Goal: Transaction & Acquisition: Obtain resource

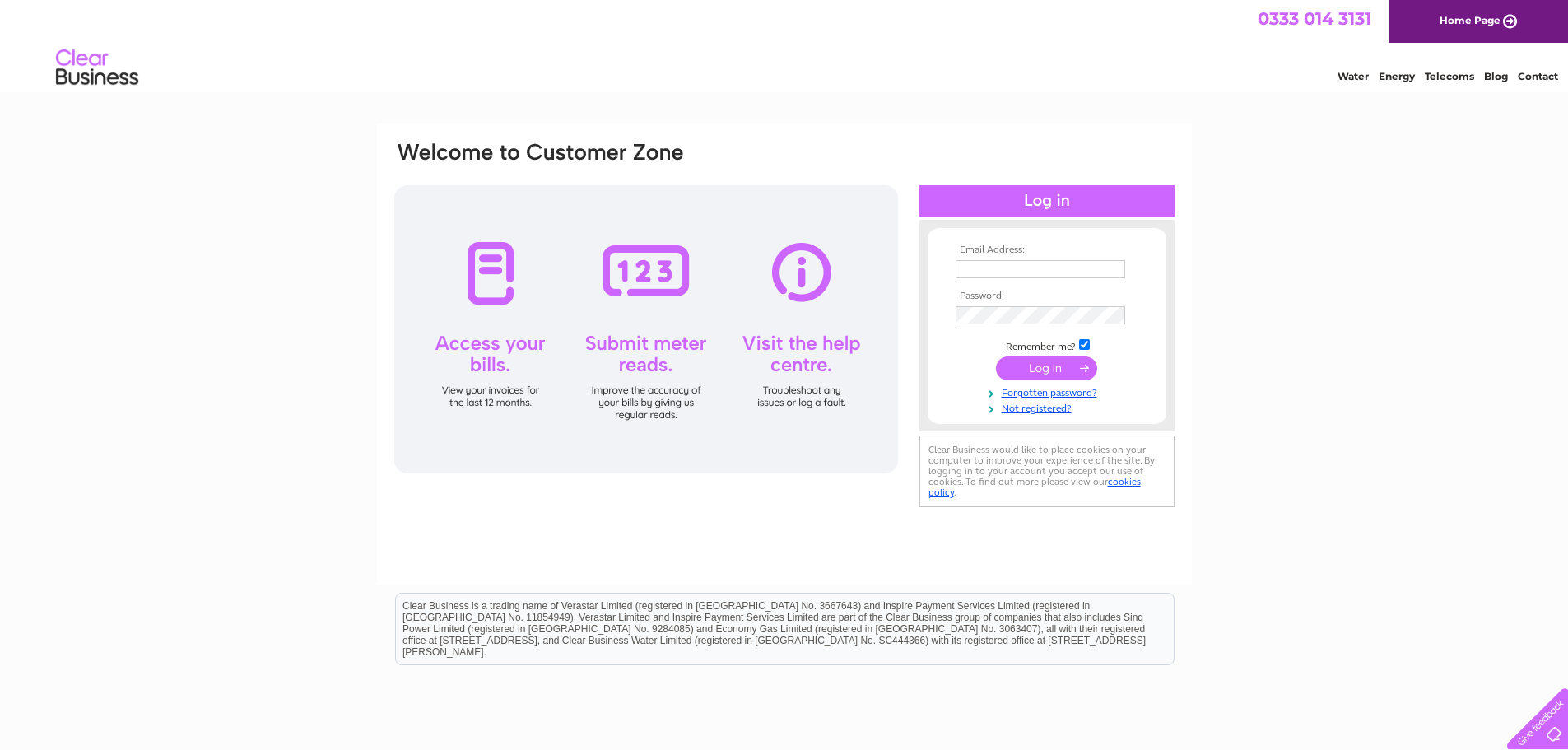
type input "[EMAIL_ADDRESS][DOMAIN_NAME]"
click at [1068, 367] on input "submit" at bounding box center [1047, 368] width 101 height 23
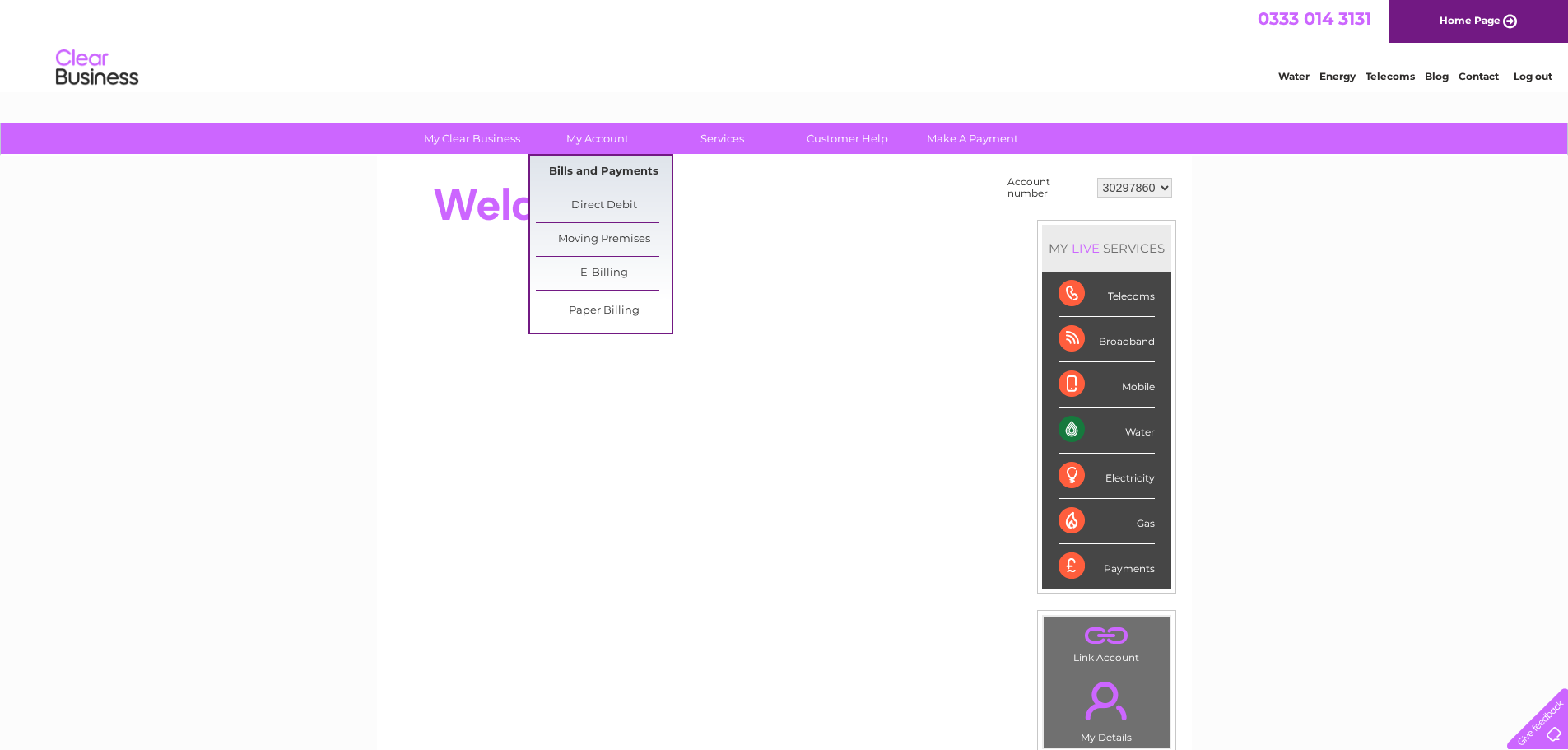
click at [614, 178] on link "Bills and Payments" at bounding box center [603, 172] width 136 height 33
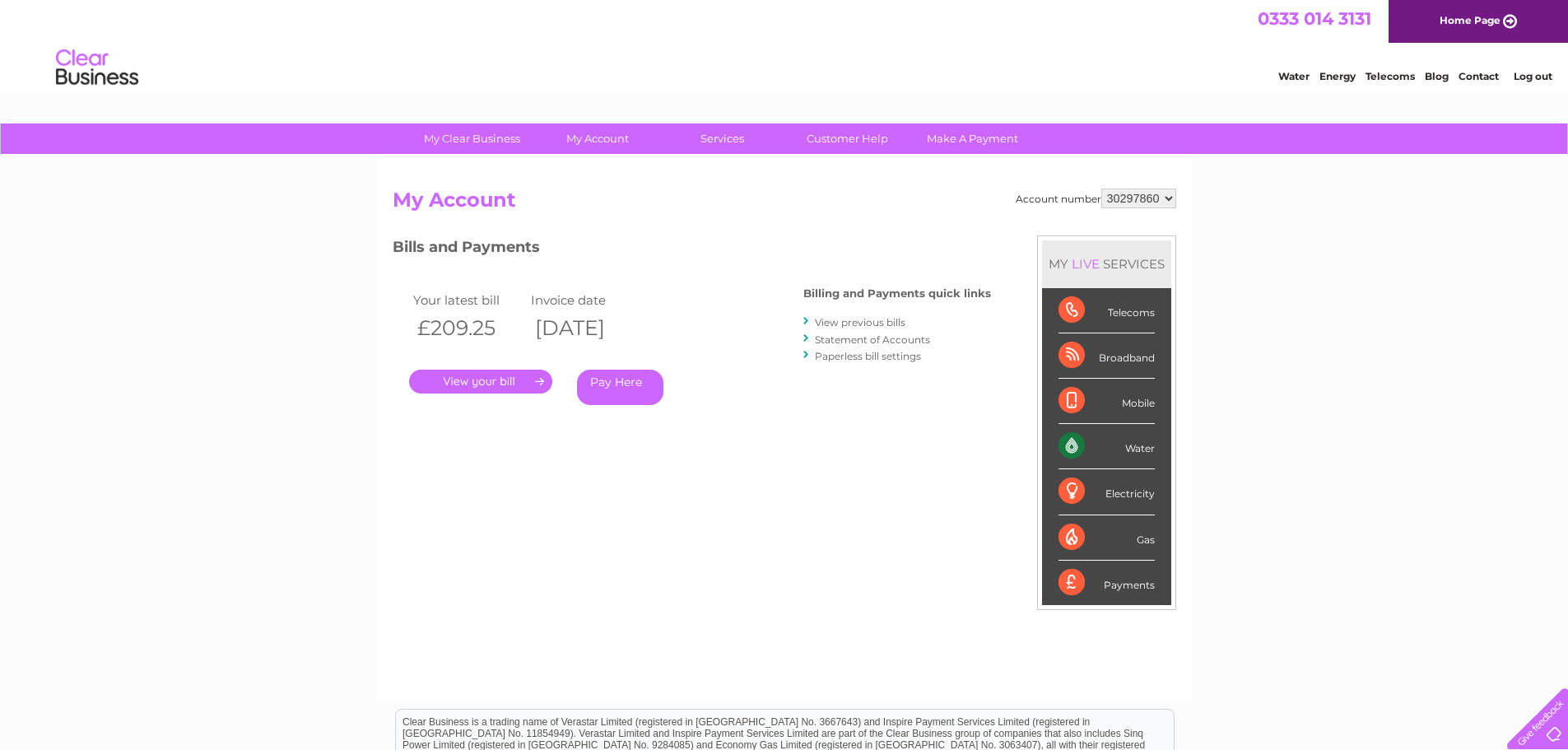
click at [456, 378] on link "." at bounding box center [480, 381] width 143 height 23
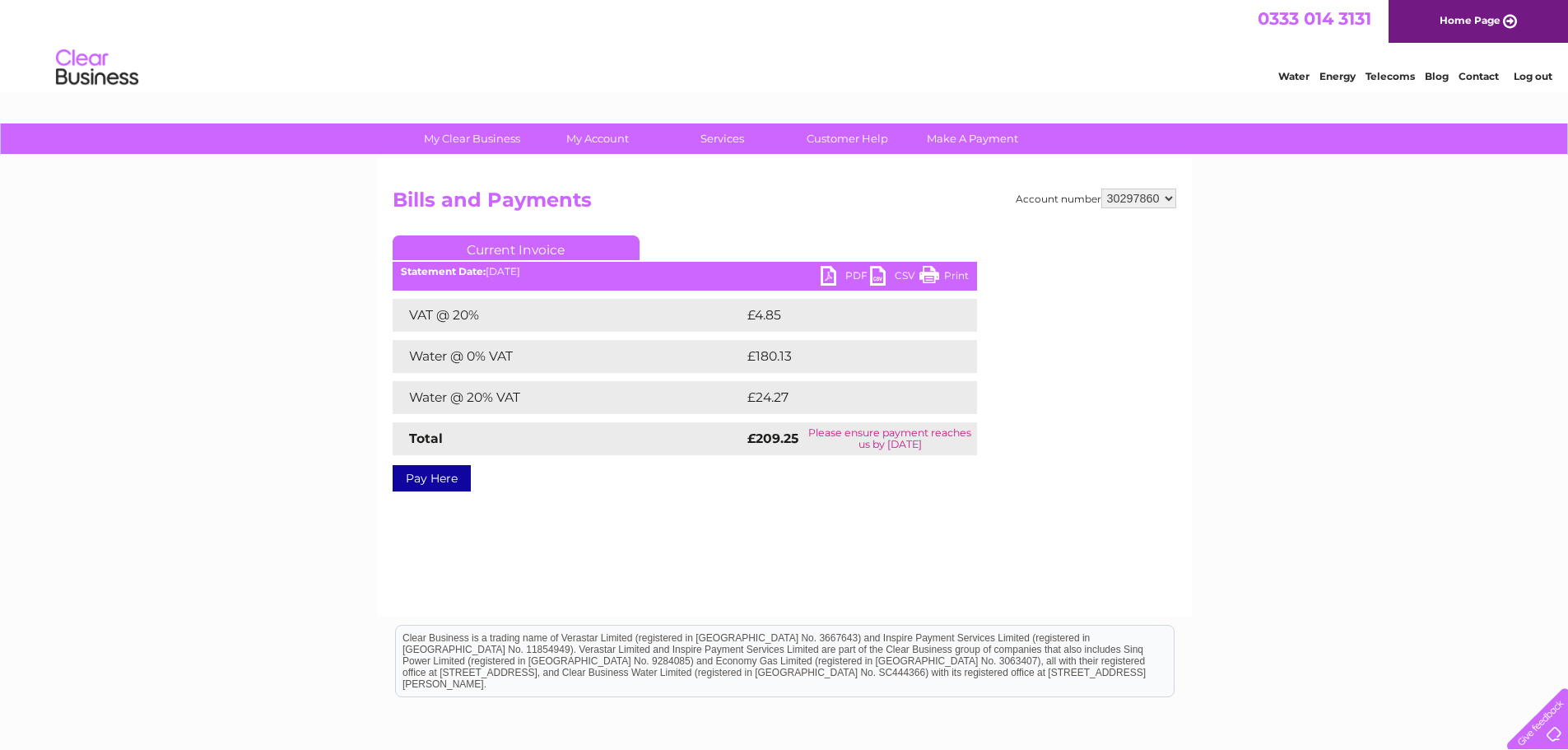
click at [846, 277] on link "PDF" at bounding box center [845, 278] width 50 height 23
